Goal: Transaction & Acquisition: Purchase product/service

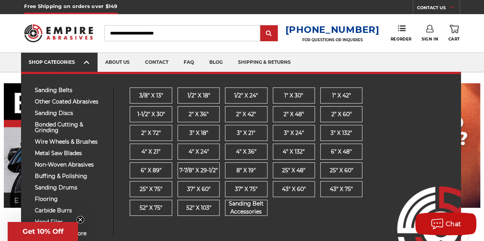
click at [89, 64] on span at bounding box center [87, 63] width 6 height 8
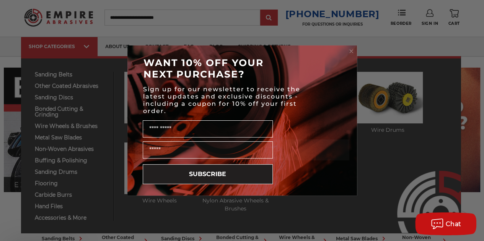
scroll to position [24, 0]
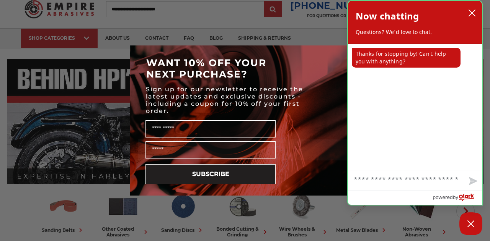
click at [354, 49] on p "Thanks for stopping by! Can I help you with anything?" at bounding box center [405, 58] width 109 height 20
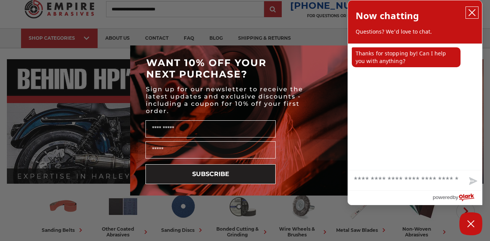
click at [473, 12] on icon "close chatbox" at bounding box center [472, 13] width 8 height 8
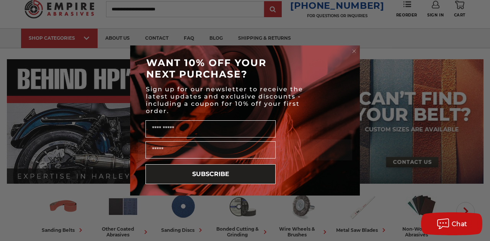
click at [355, 50] on icon "Close dialog" at bounding box center [353, 51] width 3 height 3
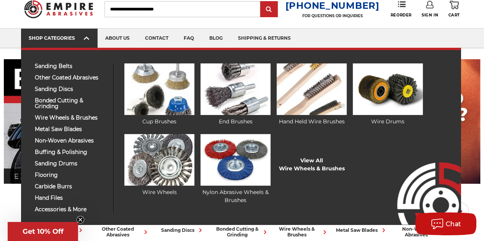
click at [86, 38] on use at bounding box center [86, 38] width 5 height 3
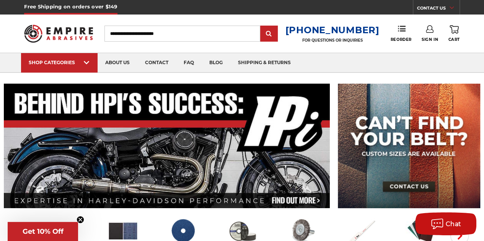
click at [86, 38] on img at bounding box center [58, 33] width 68 height 27
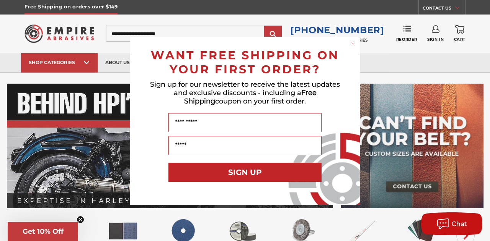
click at [354, 41] on circle "Close dialog" at bounding box center [352, 43] width 7 height 7
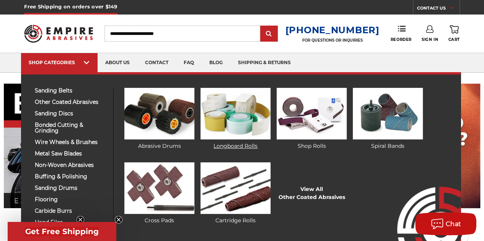
click at [258, 109] on img at bounding box center [235, 114] width 70 height 52
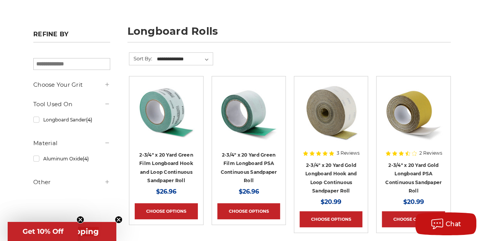
scroll to position [94, 0]
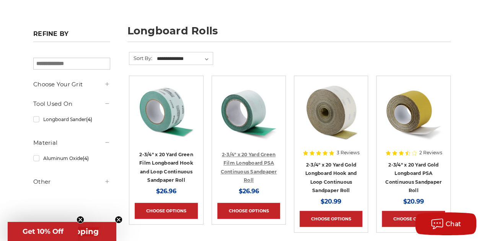
click at [244, 154] on link "2-3/4" x 20 Yard Green Film Longboard PSA Continuous Sandpaper Roll" at bounding box center [248, 168] width 56 height 32
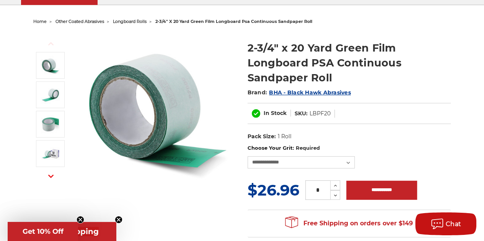
scroll to position [69, 0]
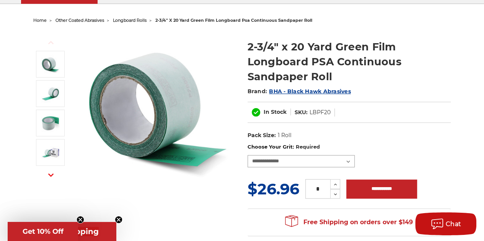
click at [347, 160] on select "**********" at bounding box center [300, 161] width 107 height 12
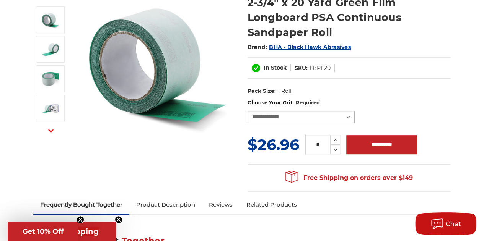
scroll to position [114, 0]
click at [53, 131] on icon "button" at bounding box center [50, 130] width 5 height 5
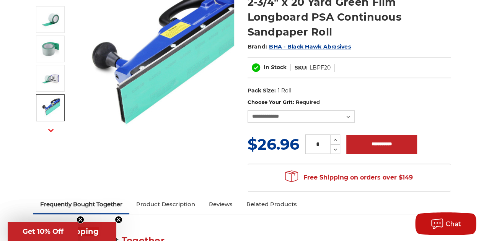
click at [50, 118] on link at bounding box center [50, 107] width 29 height 27
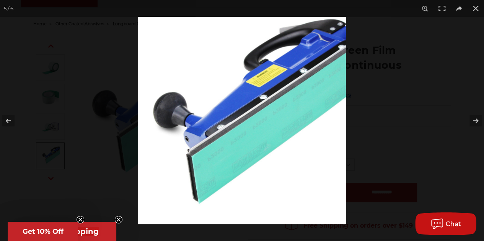
scroll to position [65, 0]
click at [477, 5] on button at bounding box center [475, 8] width 17 height 17
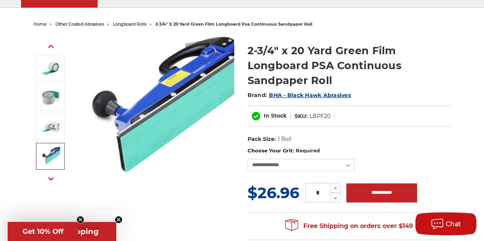
scroll to position [114, 0]
